Goal: Task Accomplishment & Management: Complete application form

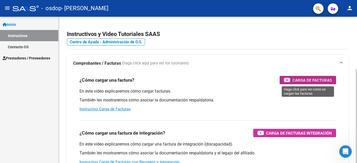
click at [311, 78] on span "Carga de Facturas" at bounding box center [311, 80] width 39 height 7
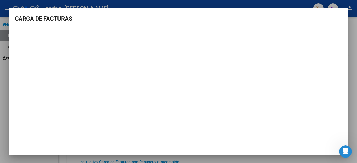
click at [356, 132] on div at bounding box center [178, 81] width 357 height 163
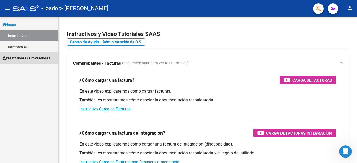
click at [44, 60] on span "Prestadores / Proveedores" at bounding box center [27, 58] width 48 height 6
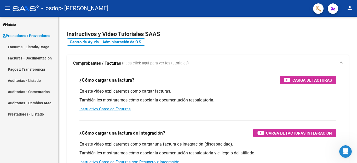
click at [36, 48] on link "Facturas - Listado/Carga" at bounding box center [29, 46] width 58 height 11
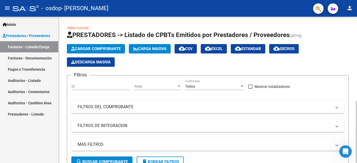
click at [99, 50] on span "Cargar Comprobante" at bounding box center [96, 48] width 50 height 5
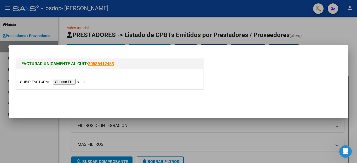
click at [83, 81] on input "file" at bounding box center [53, 81] width 66 height 5
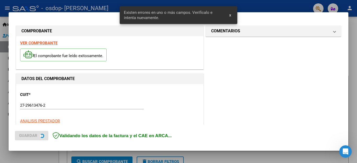
scroll to position [129, 0]
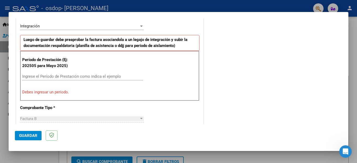
click at [97, 78] on input "Ingrese el Período de Prestación como indica el ejemplo" at bounding box center [82, 76] width 121 height 5
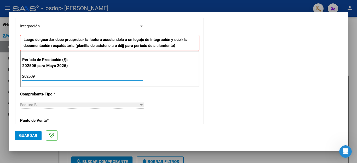
type input "202509"
click at [90, 107] on div "Factura B" at bounding box center [79, 105] width 119 height 5
click at [140, 104] on div at bounding box center [141, 104] width 3 height 1
click at [218, 92] on div "COMENTARIOS Comentarios del Prestador / Gerenciador:" at bounding box center [272, 122] width 137 height 454
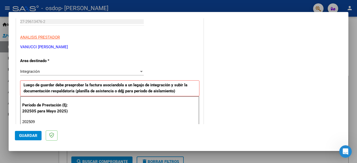
scroll to position [94, 0]
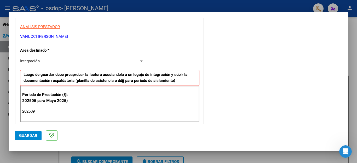
click at [140, 60] on div at bounding box center [141, 61] width 5 height 4
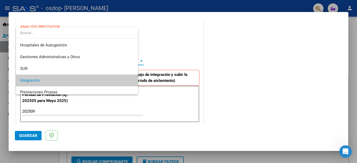
scroll to position [19, 0]
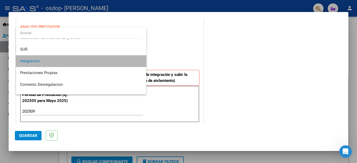
click at [121, 61] on span "Integración" at bounding box center [81, 61] width 122 height 12
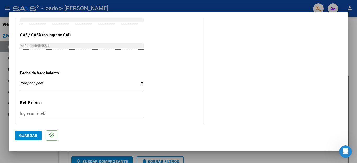
scroll to position [334, 0]
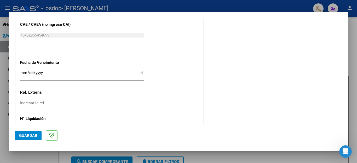
click at [90, 101] on input "Ingresar la ref." at bounding box center [81, 103] width 123 height 5
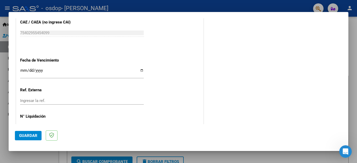
scroll to position [326, 0]
